Goal: Check status: Check status

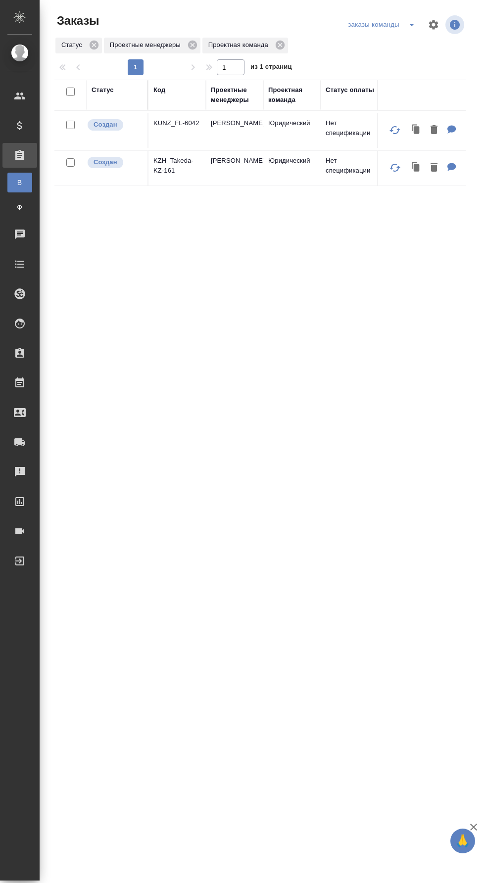
click at [411, 25] on icon "split button" at bounding box center [411, 25] width 5 height 2
click at [393, 50] on li "мои заказы" at bounding box center [381, 45] width 79 height 16
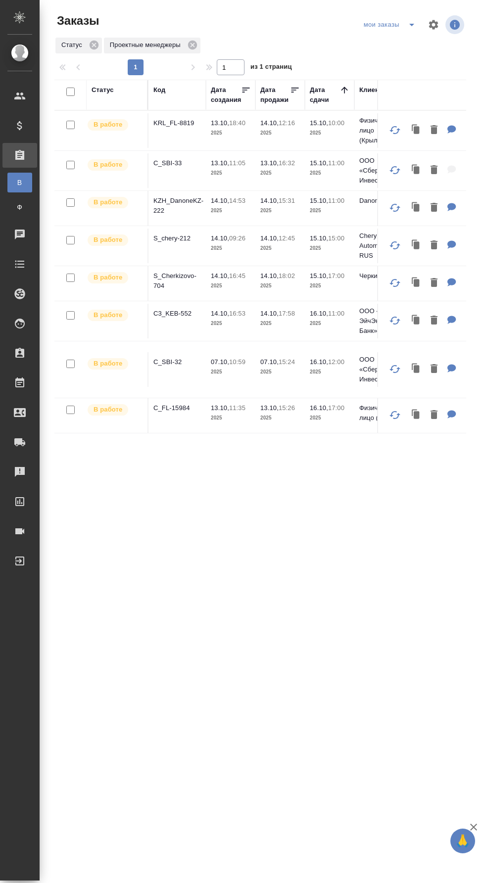
click at [183, 273] on p "S_Cherkizovo-704" at bounding box center [176, 281] width 47 height 20
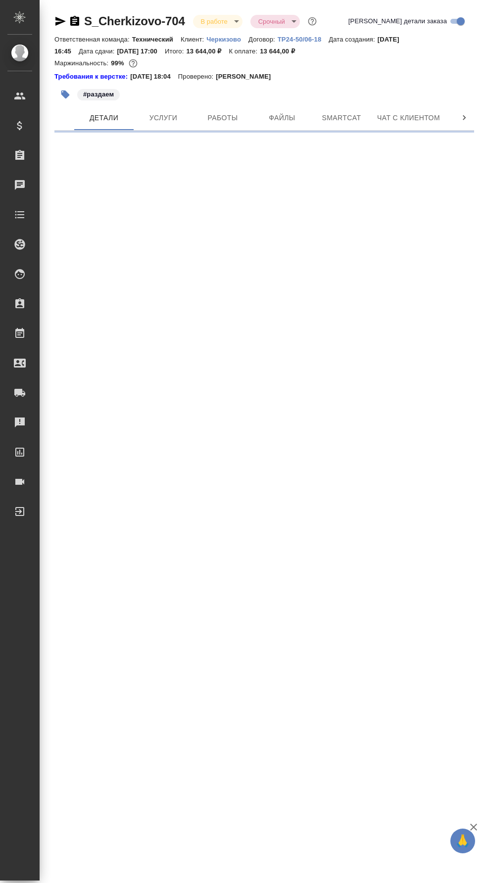
select select "RU"
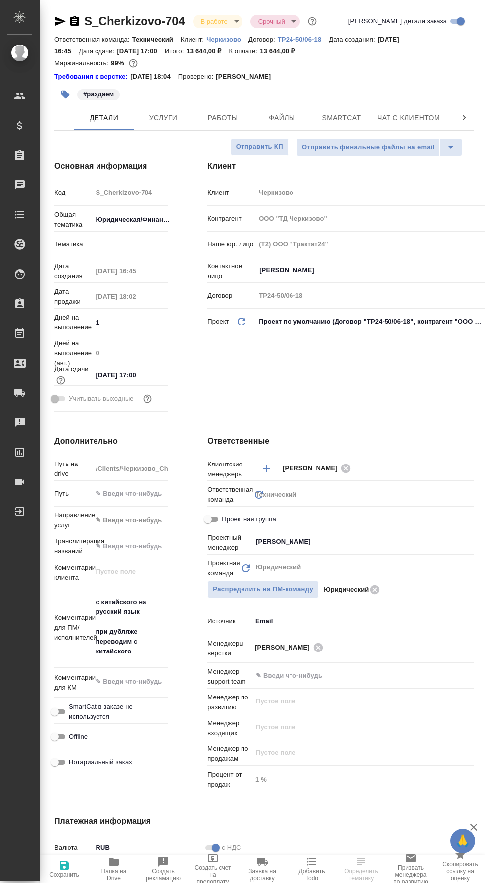
type textarea "x"
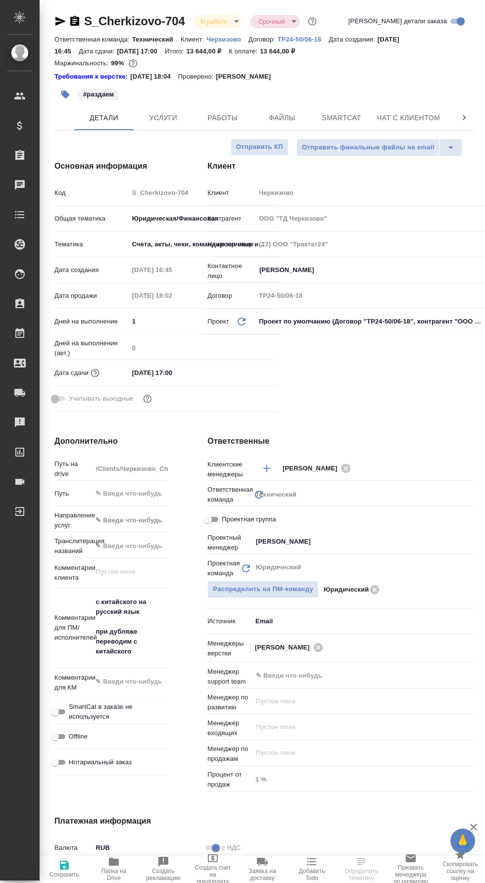
type textarea "x"
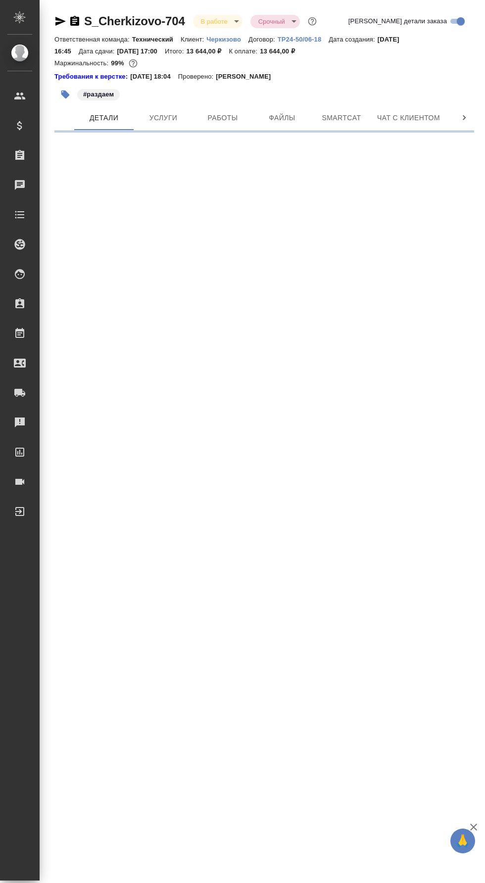
select select "RU"
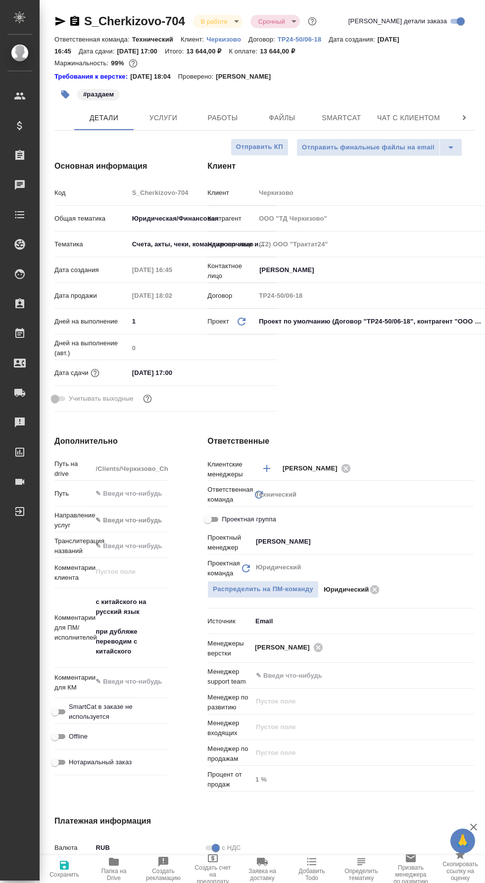
type textarea "x"
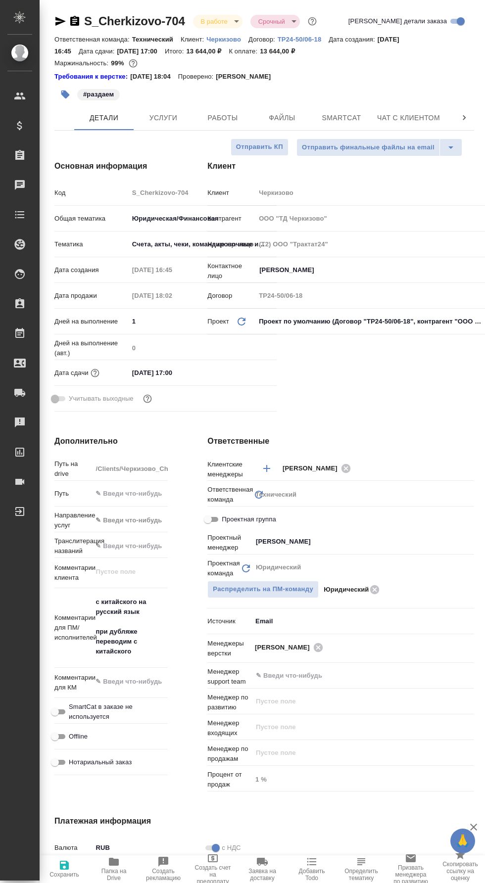
type textarea "x"
click at [233, 117] on span "Работы" at bounding box center [222, 118] width 47 height 12
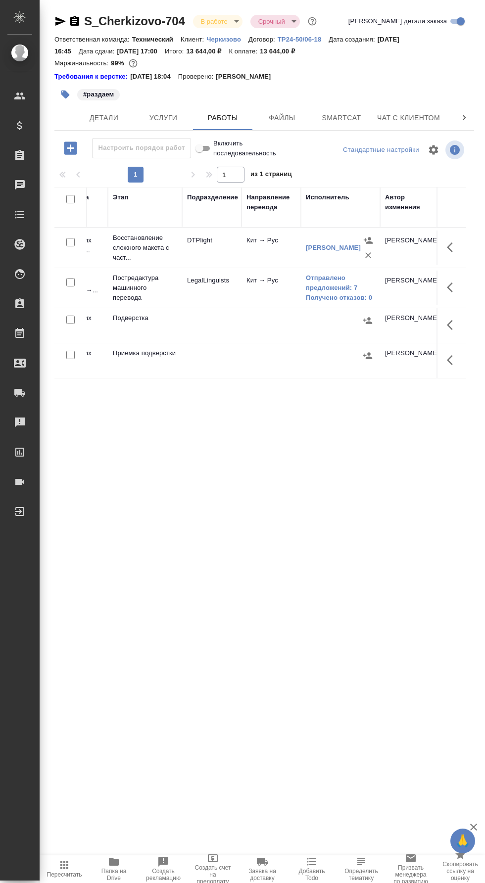
scroll to position [0, 126]
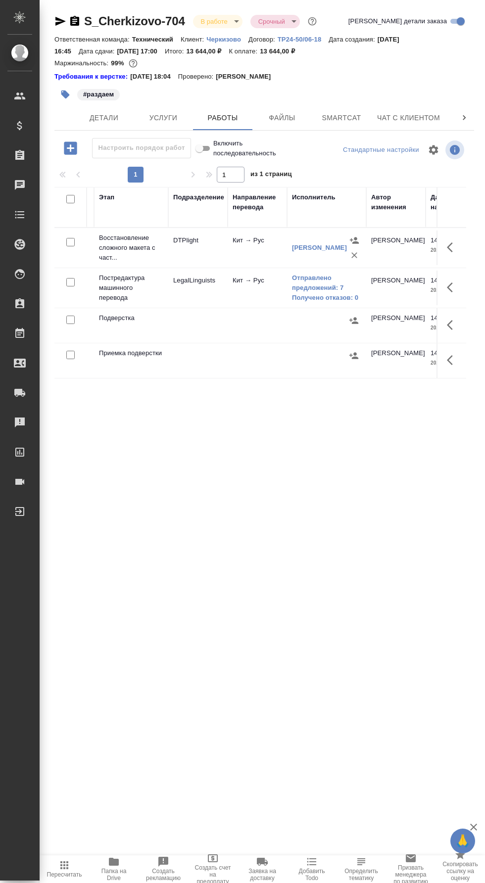
click at [333, 283] on link "Отправлено предложений: 7" at bounding box center [326, 283] width 69 height 20
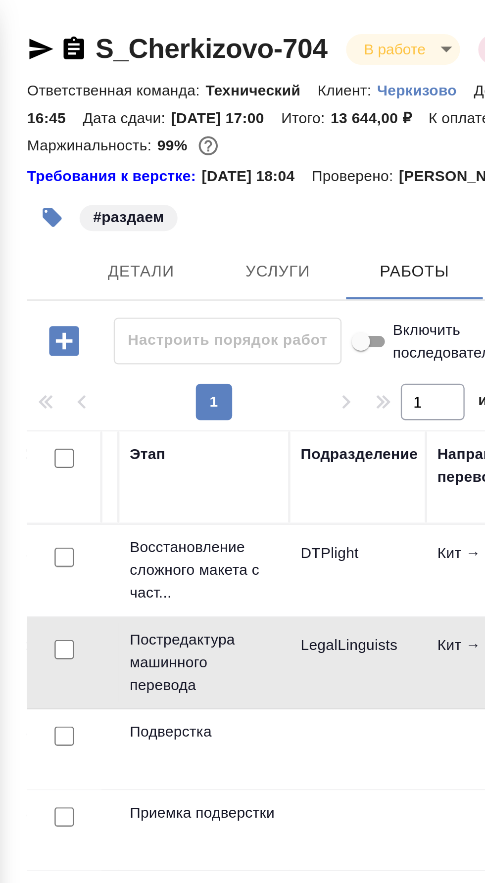
scroll to position [0, 0]
click at [79, 22] on icon "button" at bounding box center [74, 21] width 9 height 10
click at [78, 22] on icon "button" at bounding box center [74, 21] width 9 height 10
click at [78, 20] on icon "button" at bounding box center [74, 21] width 9 height 10
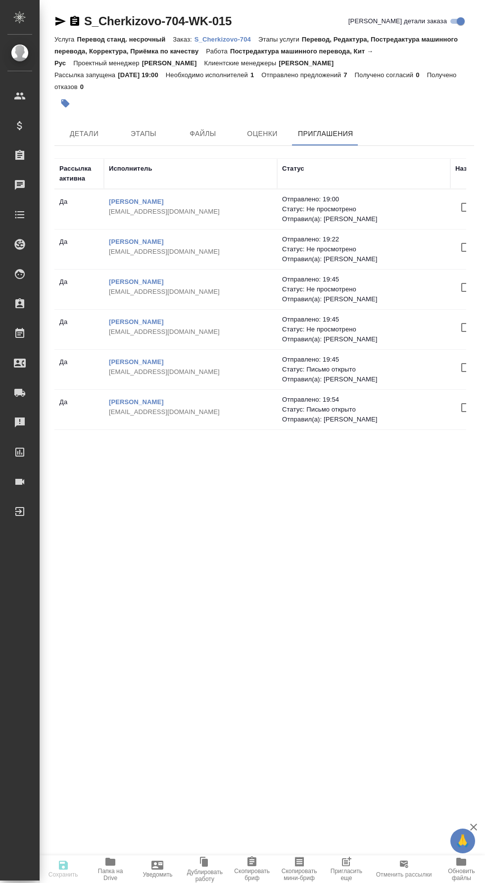
scroll to position [38, 0]
